Goal: Task Accomplishment & Management: Manage account settings

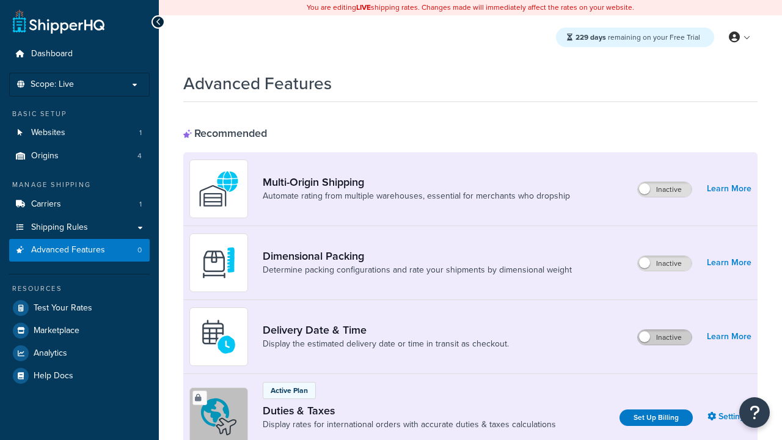
click at [664, 337] on label "Inactive" at bounding box center [665, 337] width 54 height 15
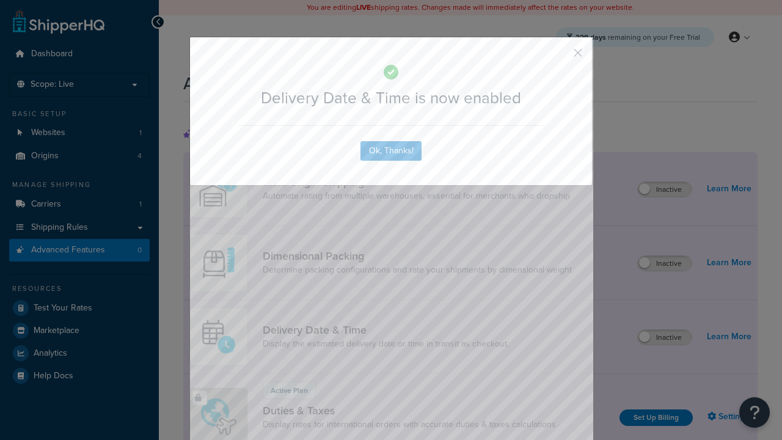
click at [559, 56] on button "button" at bounding box center [559, 57] width 3 height 3
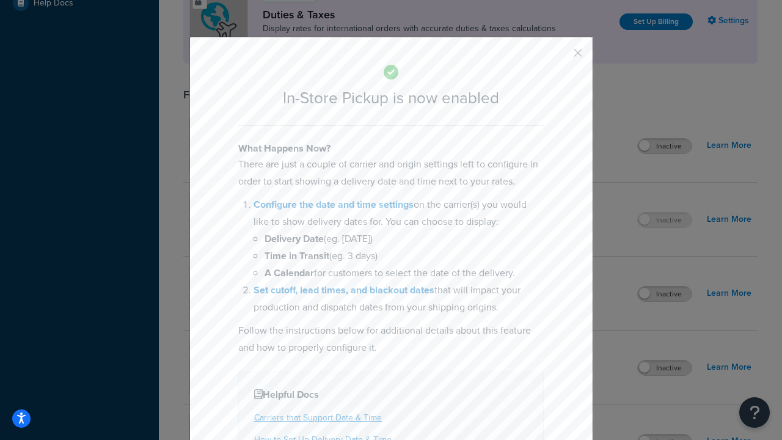
click at [559, 56] on button "button" at bounding box center [559, 57] width 3 height 3
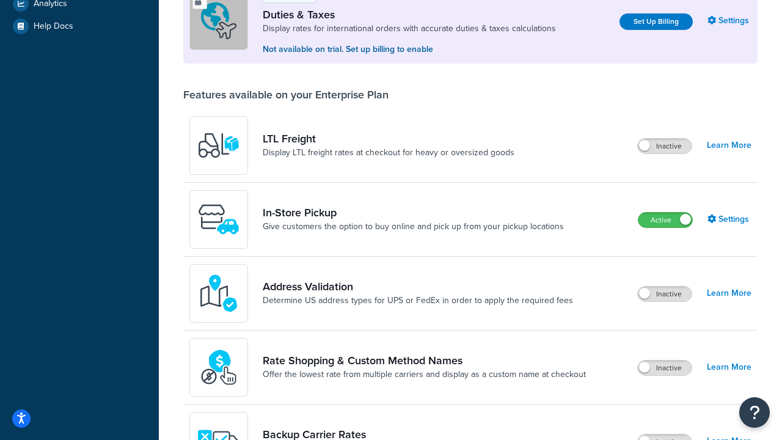
scroll to position [419, 0]
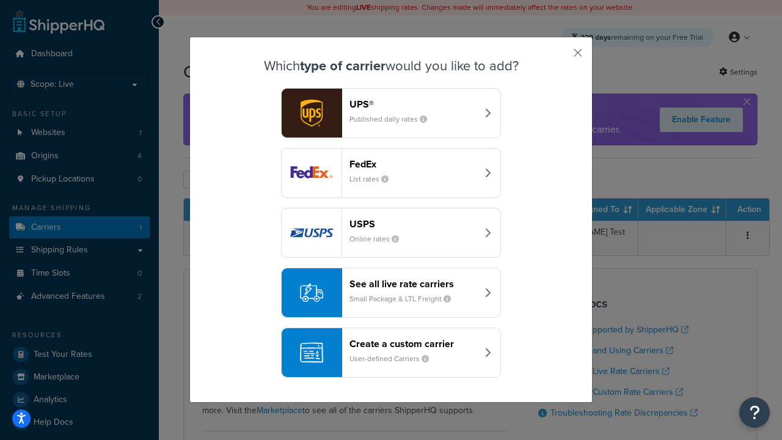
click at [391, 352] on div "Create a custom carrier User-defined Carriers" at bounding box center [413, 352] width 128 height 29
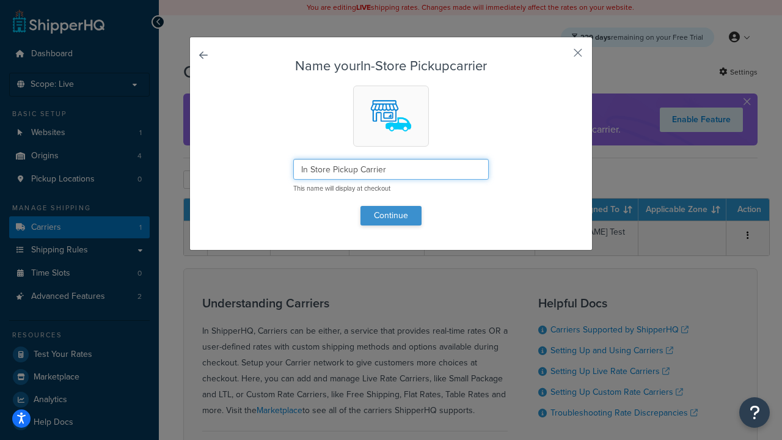
type input "In Store Pickup Carrier"
click at [391, 215] on button "Continue" at bounding box center [390, 216] width 61 height 20
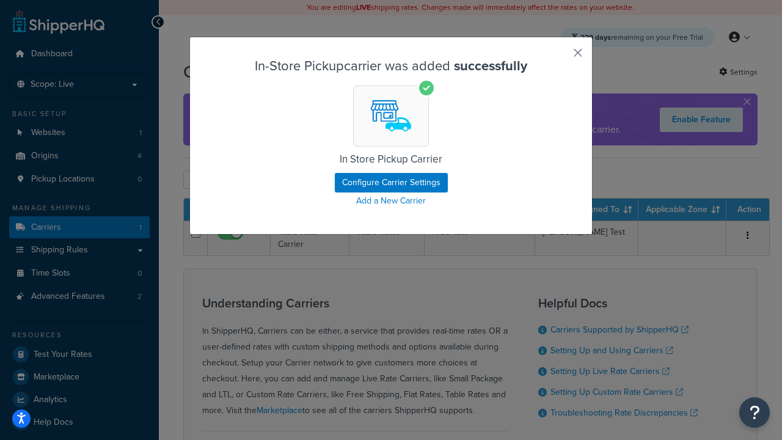
click at [559, 57] on button "button" at bounding box center [559, 57] width 3 height 3
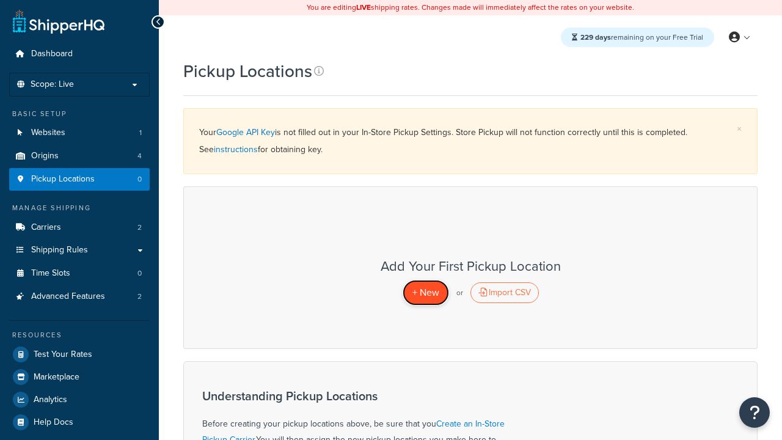
click at [425, 292] on span "+ New" at bounding box center [425, 292] width 27 height 14
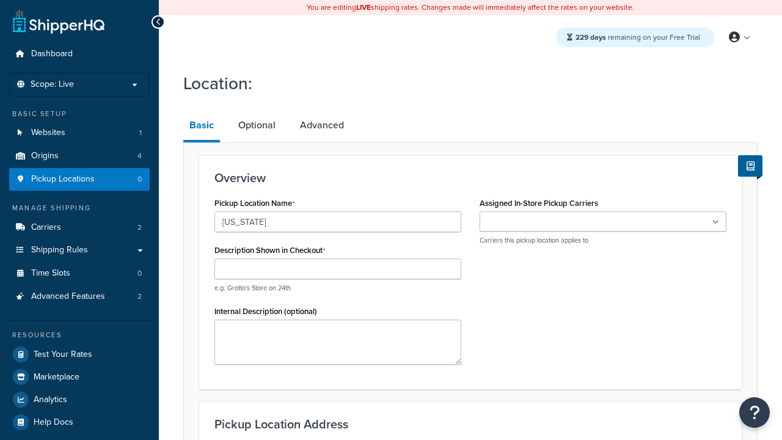
type input "[US_STATE]"
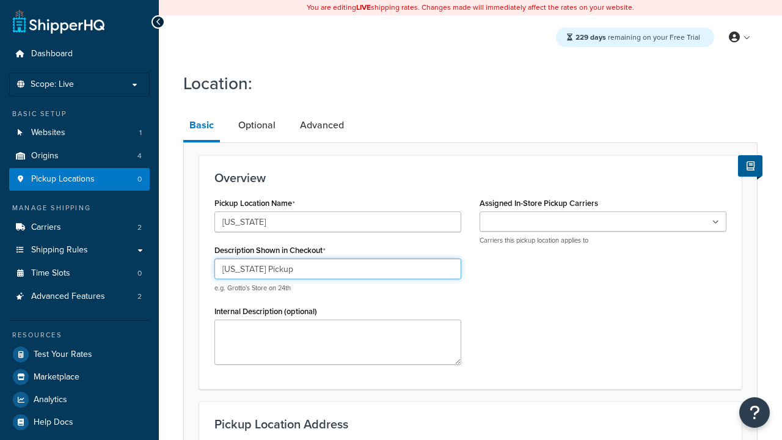
type input "California Pickup"
click at [603, 222] on ul at bounding box center [602, 221] width 247 height 20
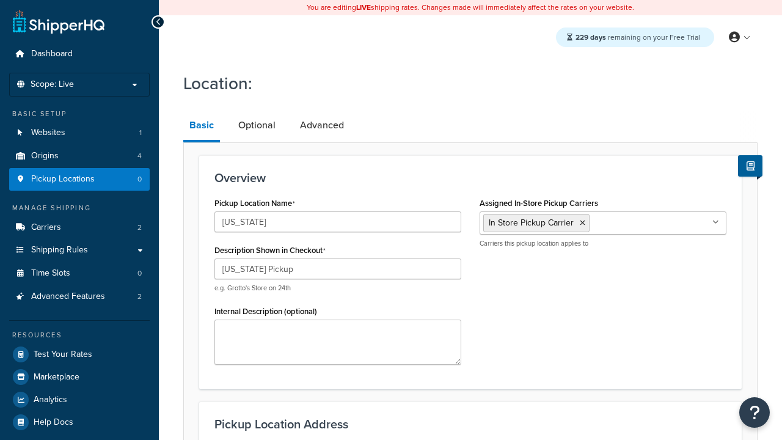
type input "3385 Michelson Drive"
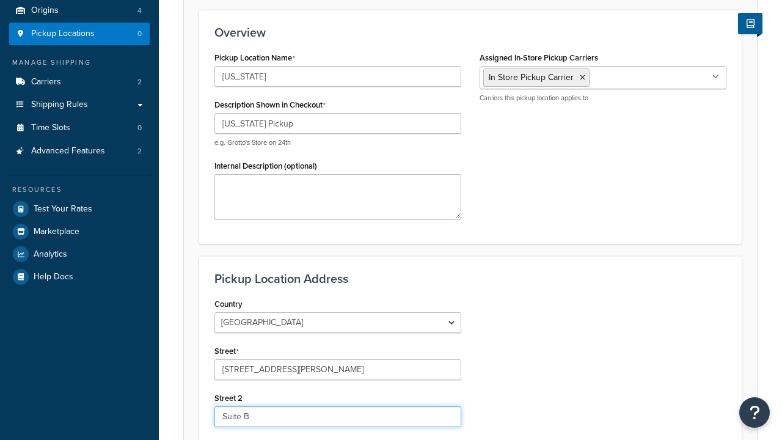
type input "Suite B"
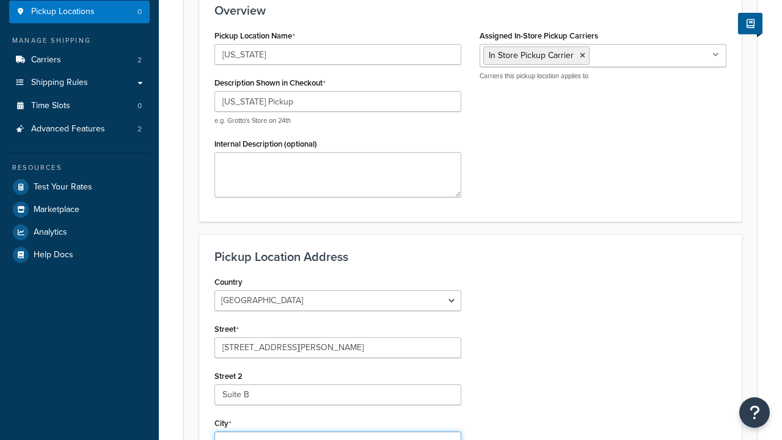
type input "Irvine"
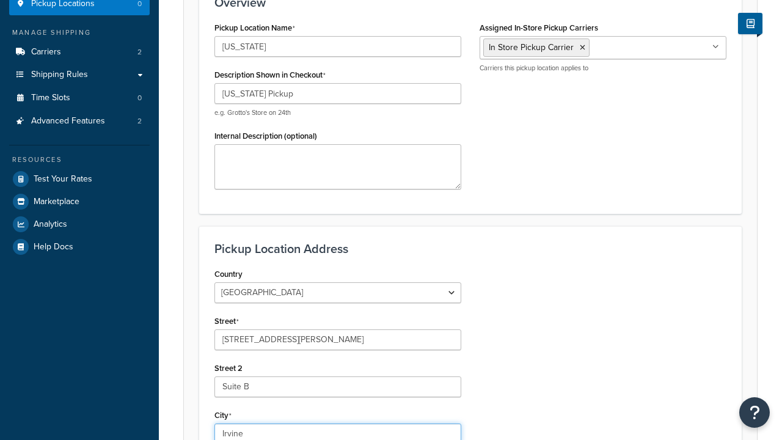
select select "5"
type input "Irvine"
type input "92612"
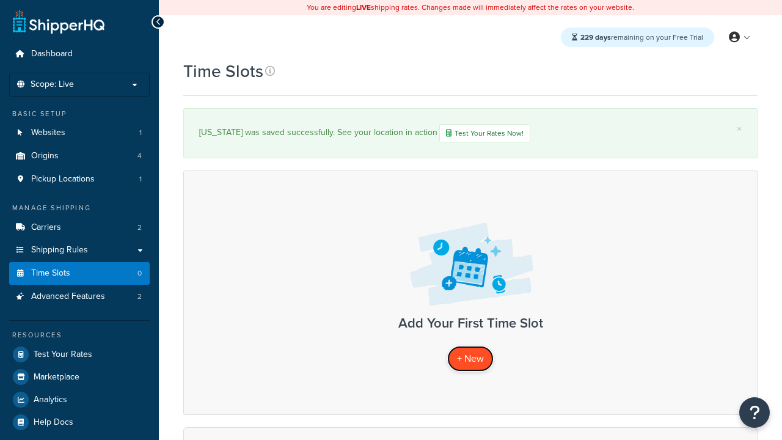
click at [470, 359] on span "+ New" at bounding box center [470, 358] width 27 height 14
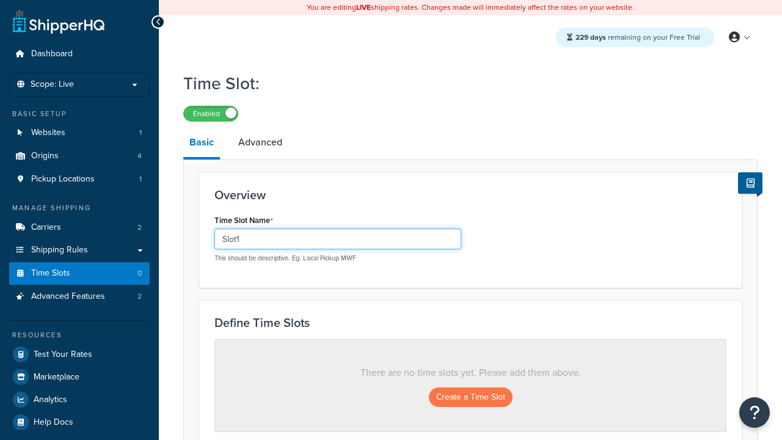
type input "Slot1"
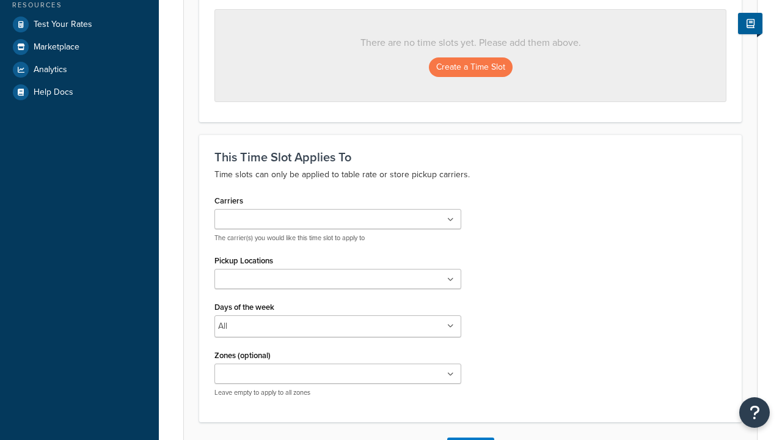
click at [338, 283] on ul at bounding box center [337, 279] width 247 height 20
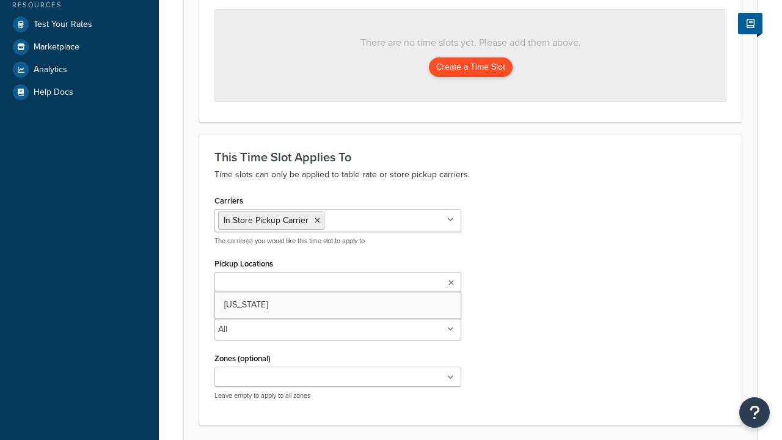
scroll to position [0, 0]
click at [470, 68] on button "Create a Time Slot" at bounding box center [471, 67] width 84 height 20
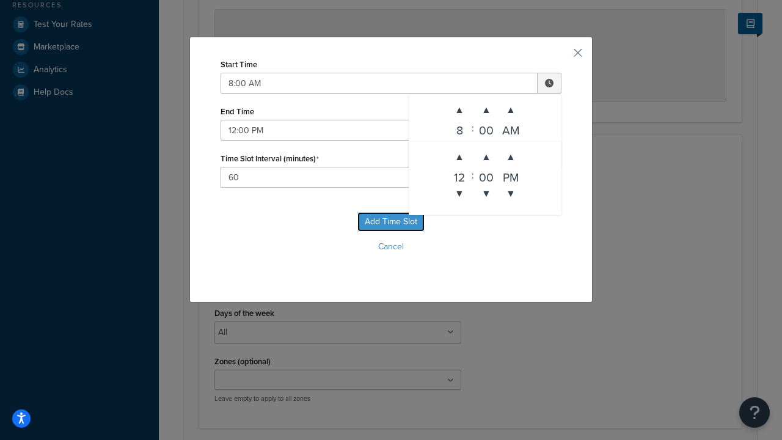
click at [391, 222] on button "Add Time Slot" at bounding box center [390, 222] width 67 height 20
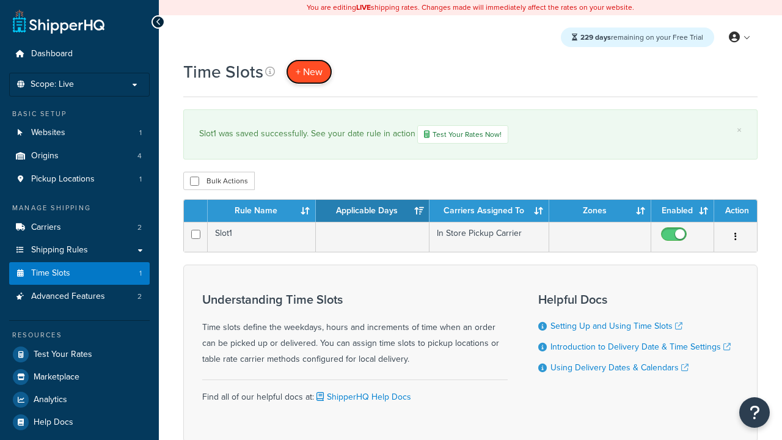
click at [309, 71] on span "+ New" at bounding box center [309, 72] width 27 height 14
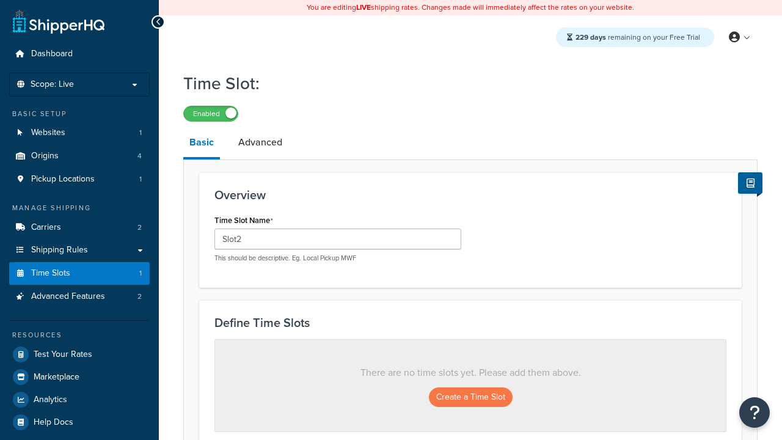
type input "Slot2"
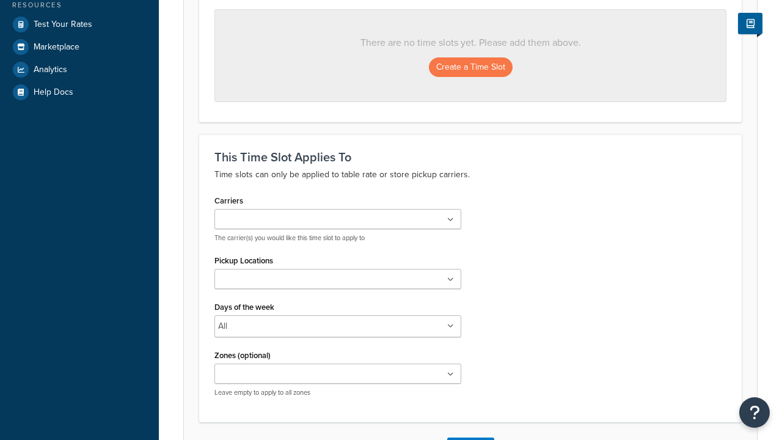
click at [338, 283] on ul at bounding box center [337, 279] width 247 height 20
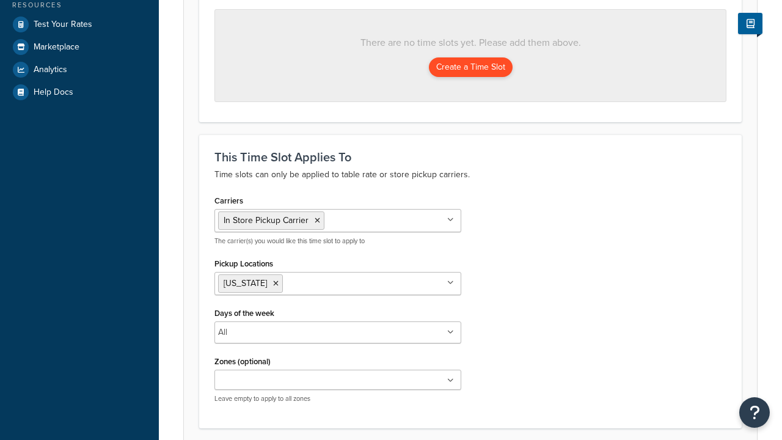
click at [470, 68] on button "Create a Time Slot" at bounding box center [471, 67] width 84 height 20
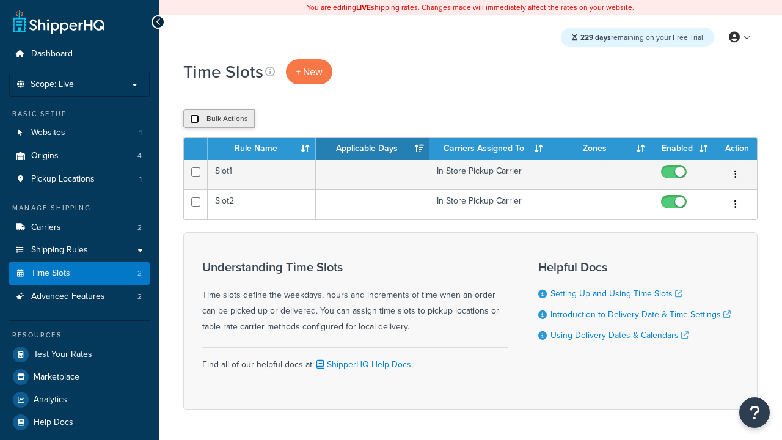
click at [194, 119] on input "checkbox" at bounding box center [194, 118] width 9 height 9
checkbox input "true"
click at [0, 0] on button "Duplicate" at bounding box center [0, 0] width 0 height 0
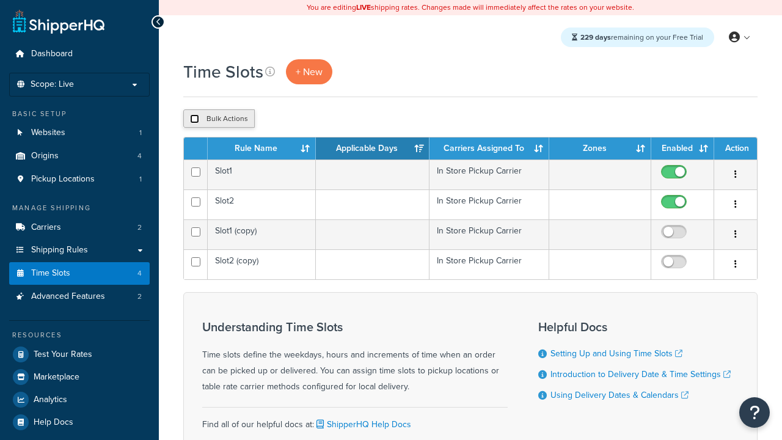
click at [194, 119] on input "checkbox" at bounding box center [194, 118] width 9 height 9
checkbox input "true"
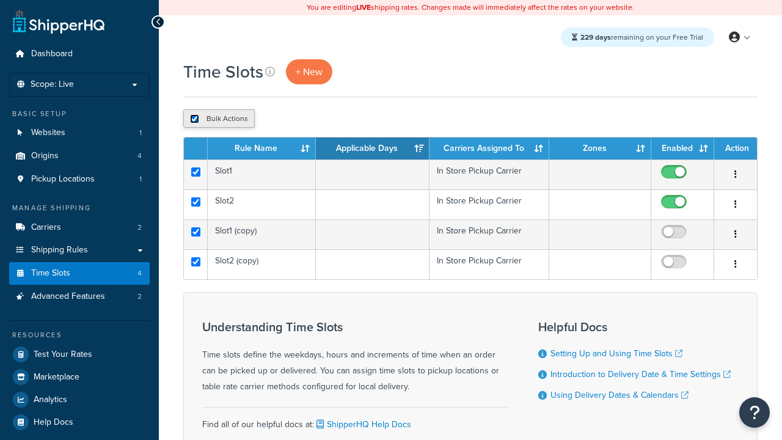
checkbox input "true"
click at [0, 0] on button "Delete" at bounding box center [0, 0] width 0 height 0
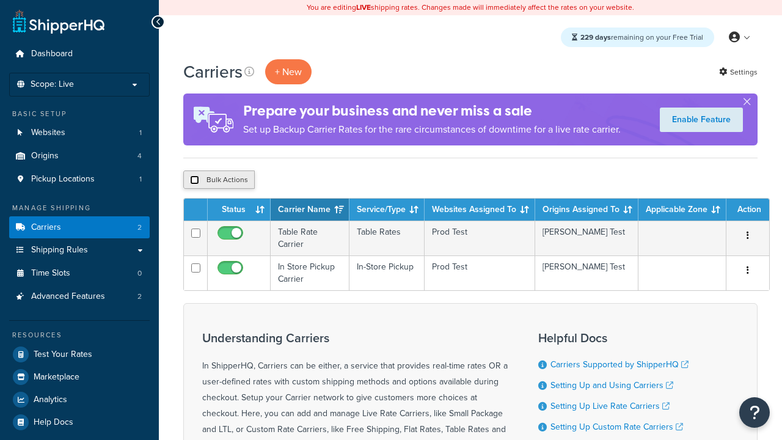
click at [194, 180] on input "checkbox" at bounding box center [194, 179] width 9 height 9
checkbox input "true"
click at [0, 0] on button "Delete" at bounding box center [0, 0] width 0 height 0
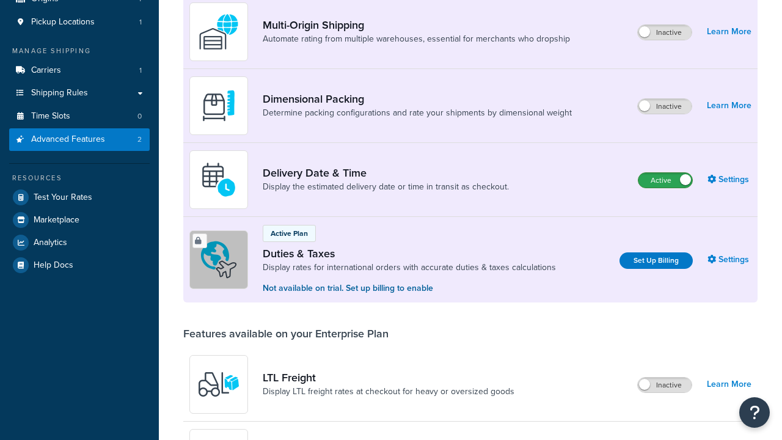
click at [665, 173] on label "Active" at bounding box center [665, 180] width 54 height 15
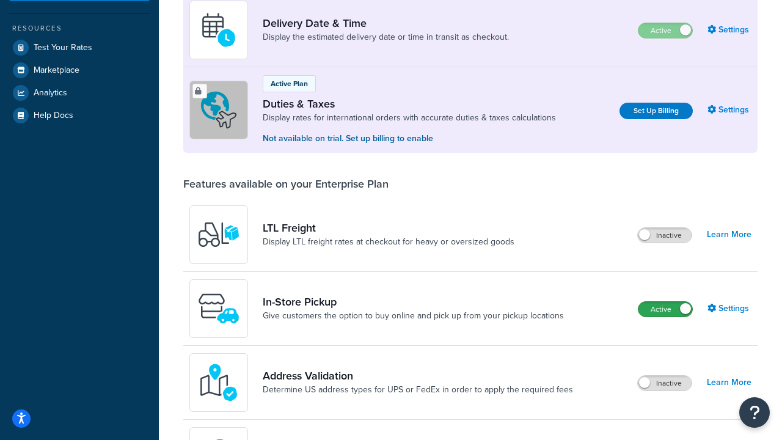
click at [665, 309] on label "Active" at bounding box center [665, 309] width 54 height 15
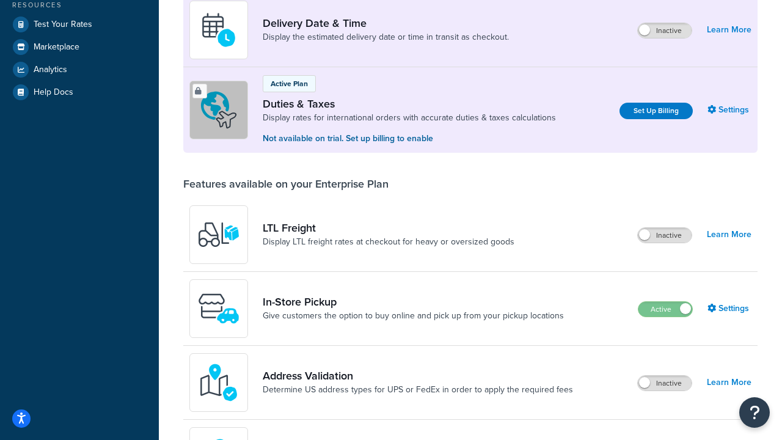
scroll to position [283, 0]
